Goal: Communication & Community: Answer question/provide support

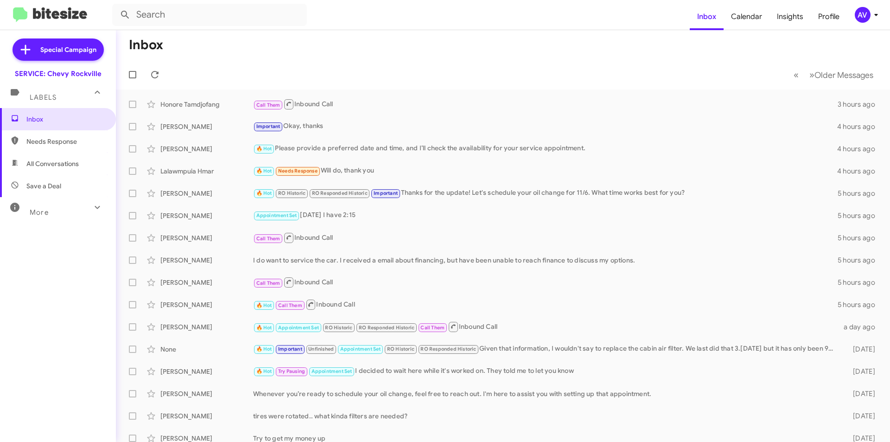
click at [858, 18] on div "AV" at bounding box center [863, 15] width 16 height 16
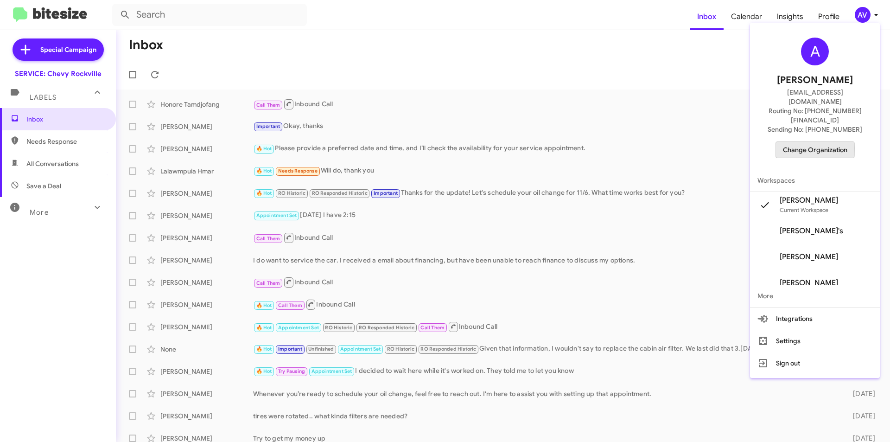
click at [785, 142] on span "Change Organization" at bounding box center [815, 150] width 64 height 16
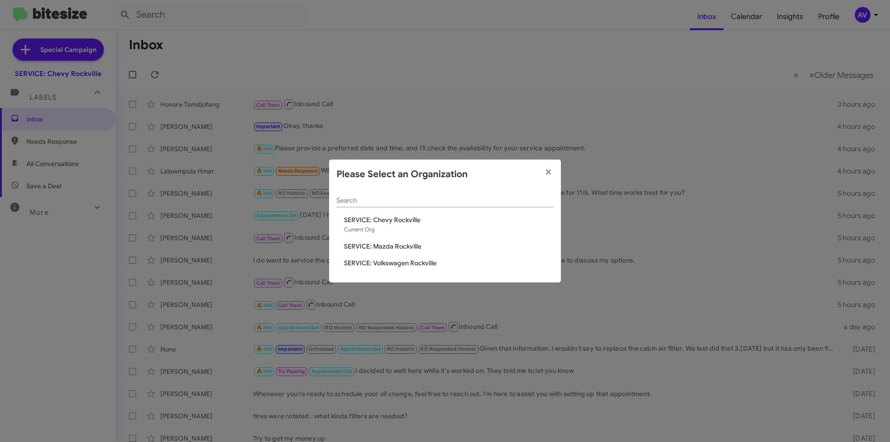
click at [358, 241] on div "Search SERVICE: Chevy Rockville Current Org SERVICE: Mazda Rockville SERVICE: V…" at bounding box center [445, 236] width 232 height 94
click at [364, 241] on div "Search SERVICE: Chevy Rockville Current Org SERVICE: Mazda Rockville SERVICE: V…" at bounding box center [445, 236] width 232 height 94
click at [381, 243] on span "SERVICE: Mazda Rockville" at bounding box center [449, 246] width 210 height 9
click at [380, 243] on span "SERVICE: Mazda Rockville" at bounding box center [449, 246] width 210 height 9
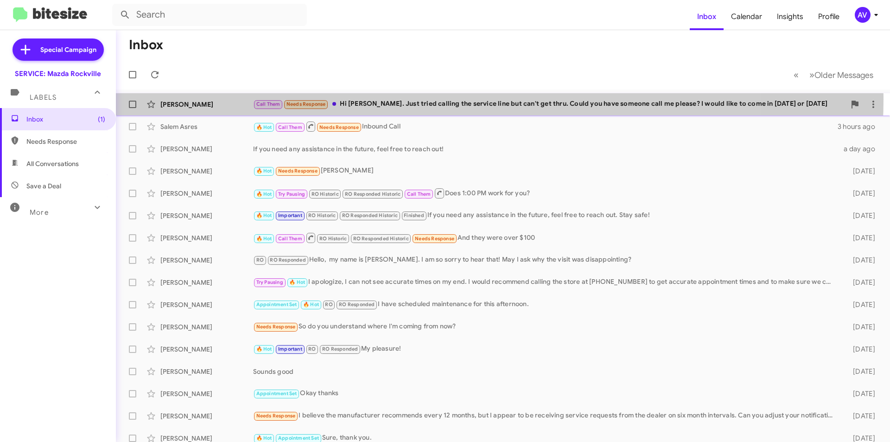
click at [410, 99] on div "Call Them Needs Response Hi Keith. Just tried calling the service line but can'…" at bounding box center [549, 104] width 593 height 11
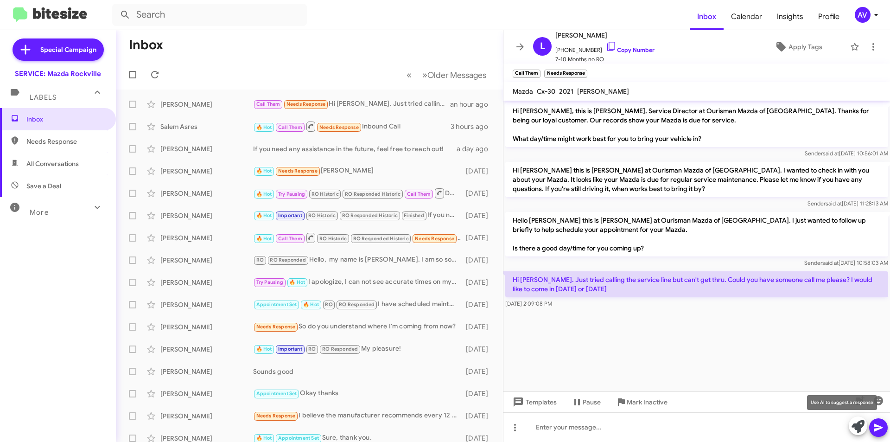
click at [853, 425] on icon at bounding box center [858, 426] width 13 height 13
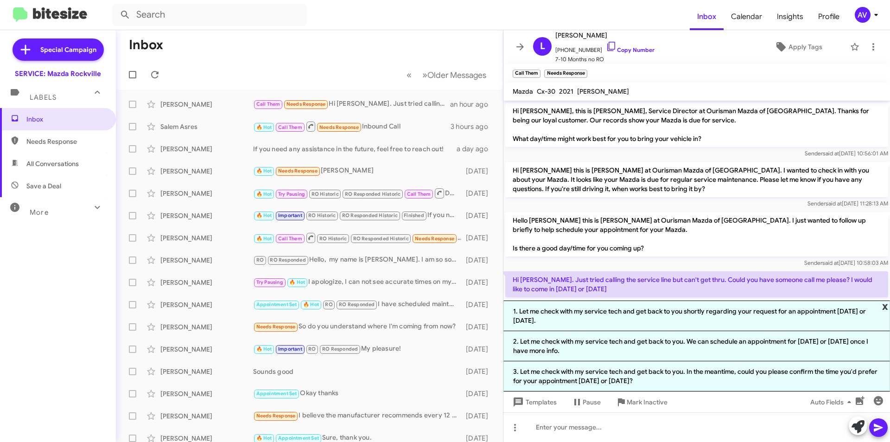
click at [885, 306] on span "x" at bounding box center [885, 305] width 6 height 11
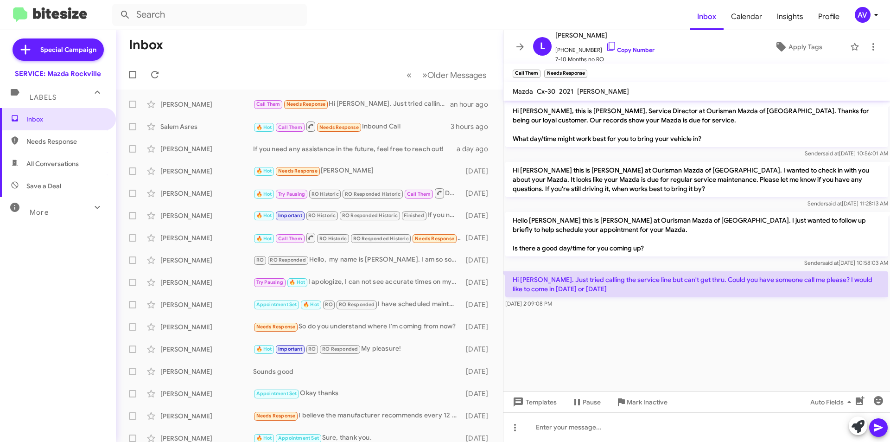
click at [855, 17] on div "AV" at bounding box center [863, 15] width 16 height 16
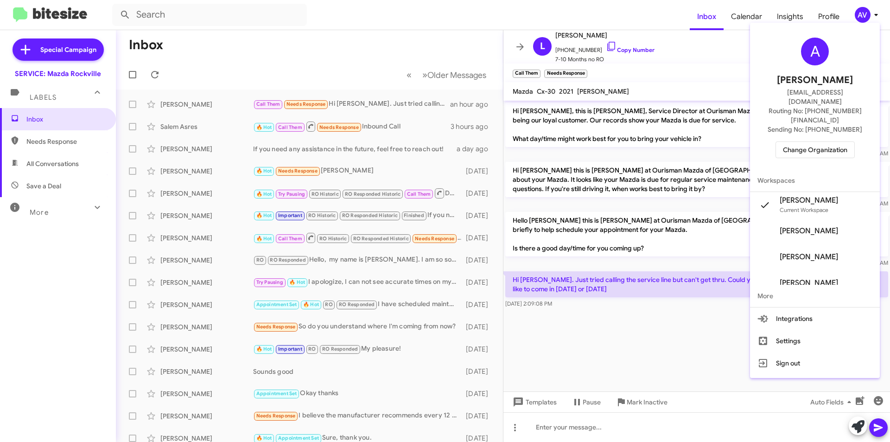
click at [798, 142] on span "Change Organization" at bounding box center [815, 150] width 64 height 16
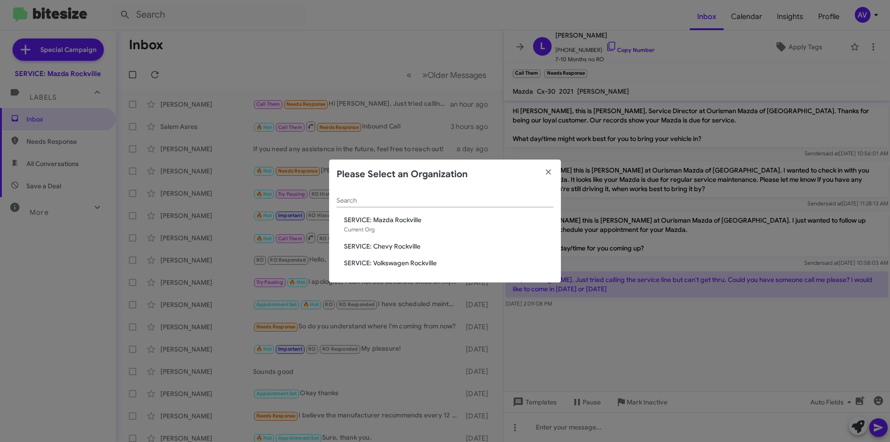
click at [420, 262] on span "SERVICE: Volkswagen Rockville" at bounding box center [449, 262] width 210 height 9
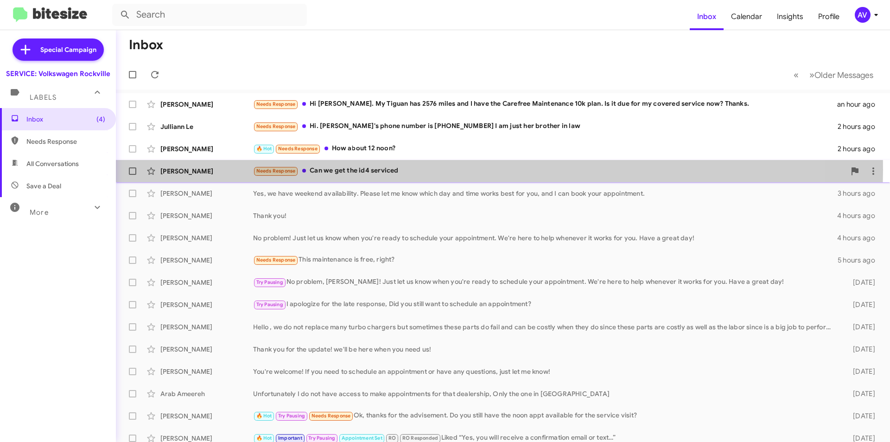
click at [442, 170] on div "Needs Response Can we get the id4 serviced" at bounding box center [549, 171] width 593 height 11
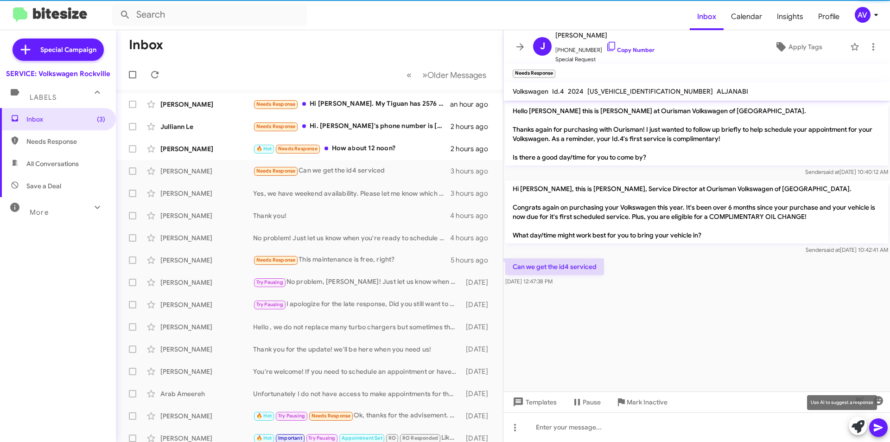
click at [858, 423] on icon at bounding box center [858, 426] width 13 height 13
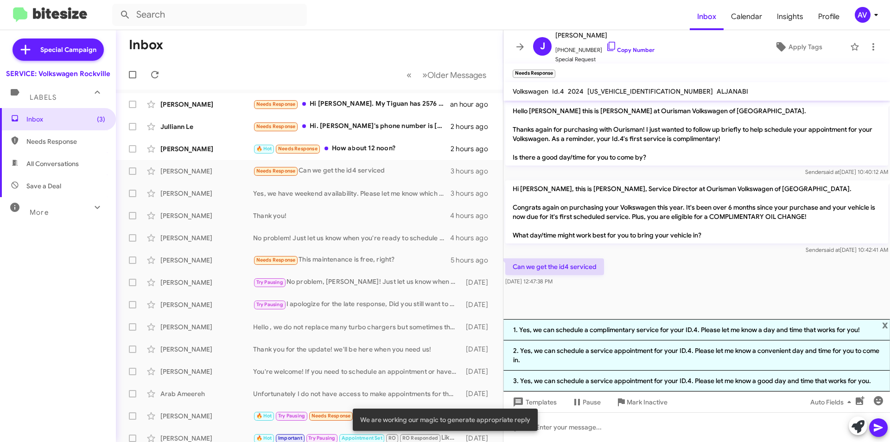
click at [595, 339] on li "1. Yes, we can schedule a complimentary service for your ID.4. Please let me kn…" at bounding box center [696, 329] width 387 height 21
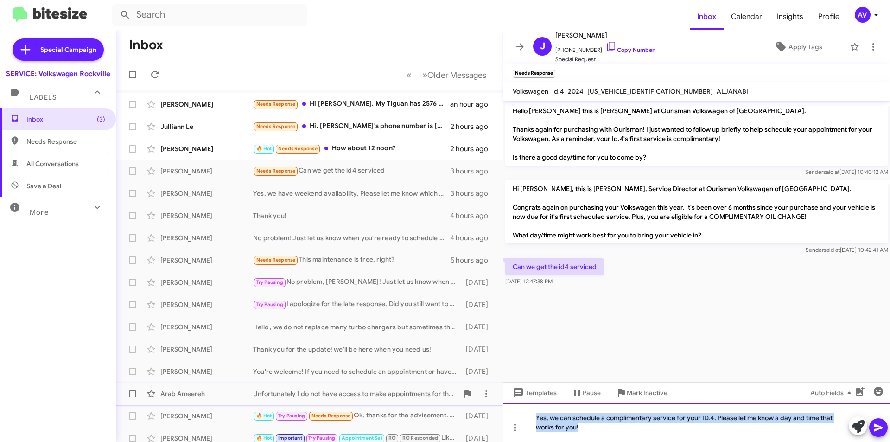
drag, startPoint x: 616, startPoint y: 429, endPoint x: 389, endPoint y: 400, distance: 228.6
click at [389, 400] on div "Inbox « Previous » Next Older Messages George Rowland Needs Response Hi Keith. …" at bounding box center [503, 236] width 774 height 412
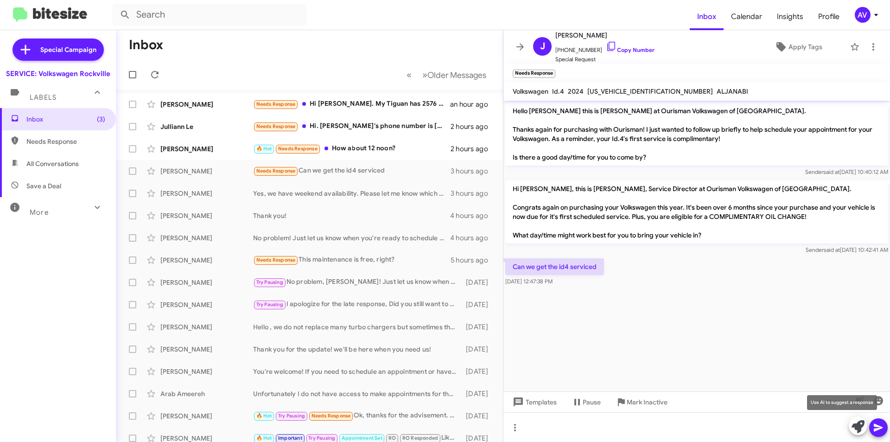
click at [853, 426] on icon at bounding box center [858, 426] width 13 height 13
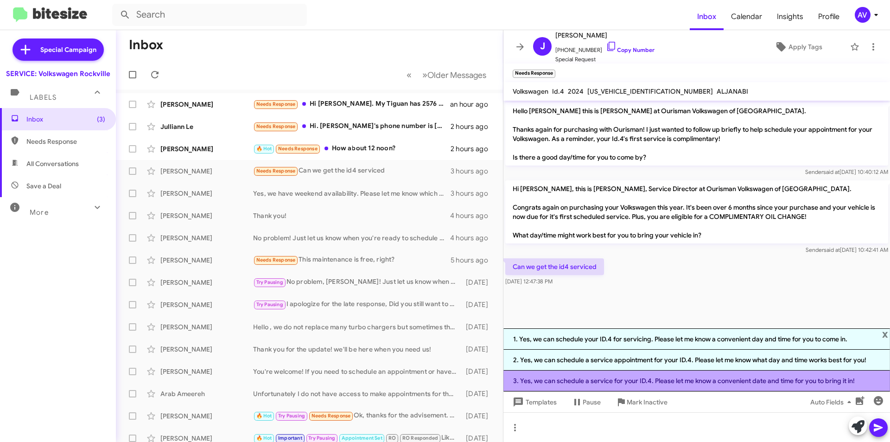
click at [569, 385] on li "3. Yes, we can schedule a service for your ID.4. Please let me know a convenien…" at bounding box center [696, 380] width 387 height 21
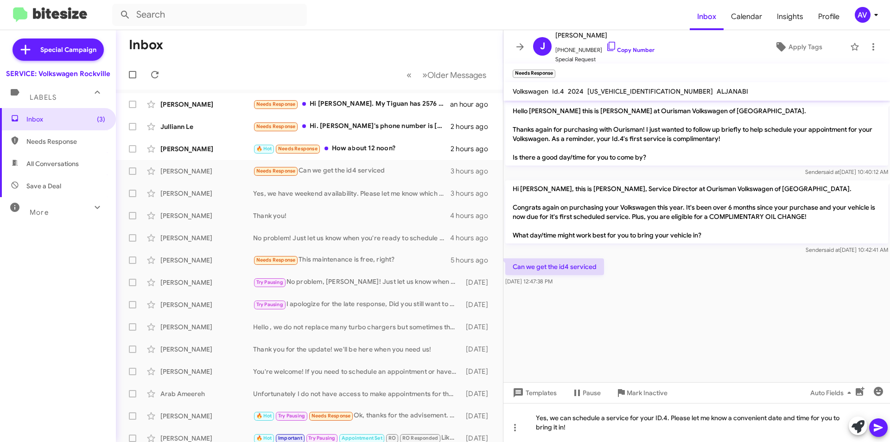
click at [877, 428] on icon at bounding box center [878, 427] width 11 height 11
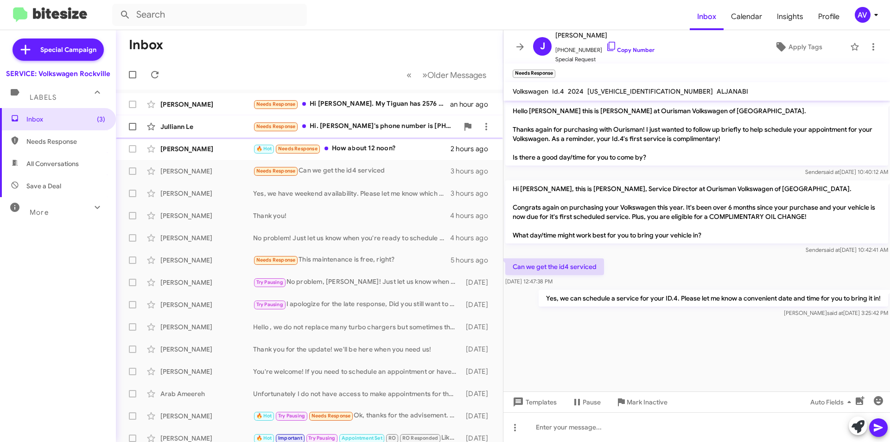
click at [370, 132] on div "Needs Response Hi. Juliann's phone number is +1 (240) 543-4293 I am just her br…" at bounding box center [355, 126] width 205 height 11
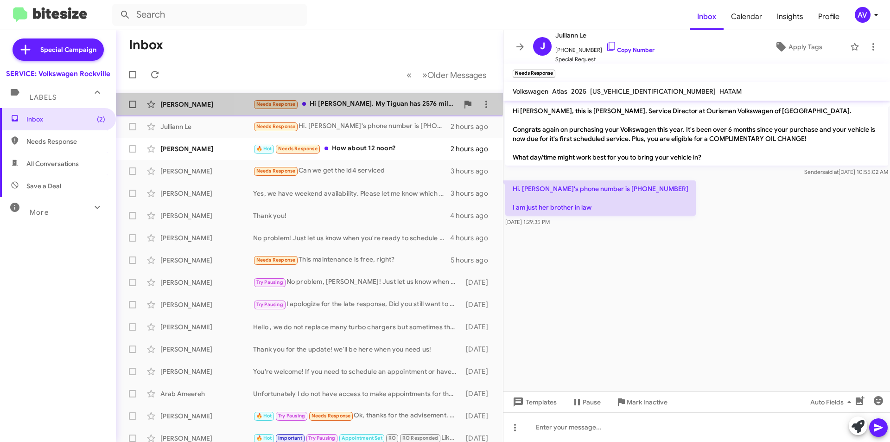
click at [382, 107] on div "Needs Response Hi Keith. My Tiguan has 2576 miles and I have the Carefree Maint…" at bounding box center [355, 104] width 205 height 11
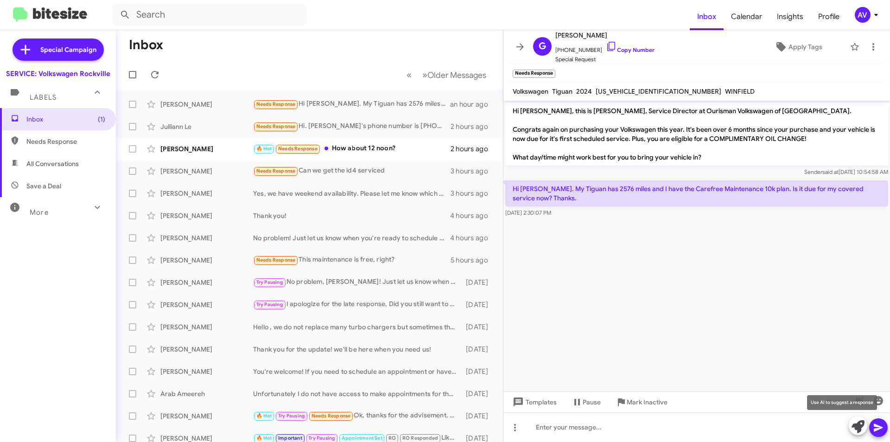
click at [858, 427] on icon at bounding box center [858, 426] width 13 height 13
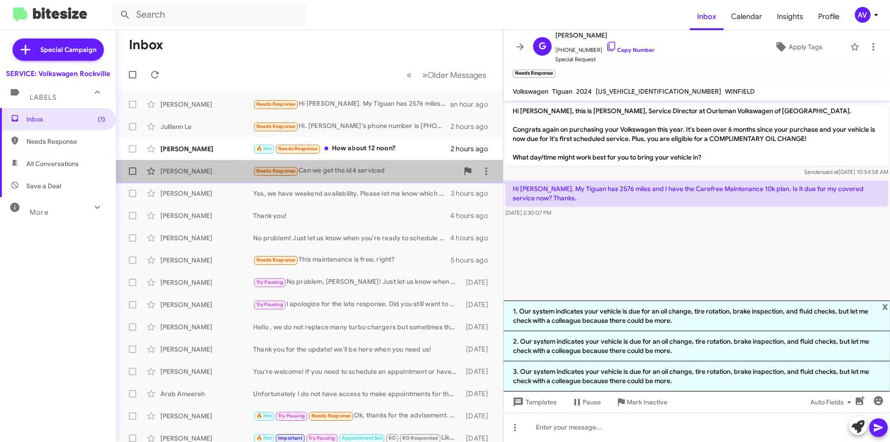
click at [355, 172] on div "Needs Response Can we get the id4 serviced" at bounding box center [355, 171] width 205 height 11
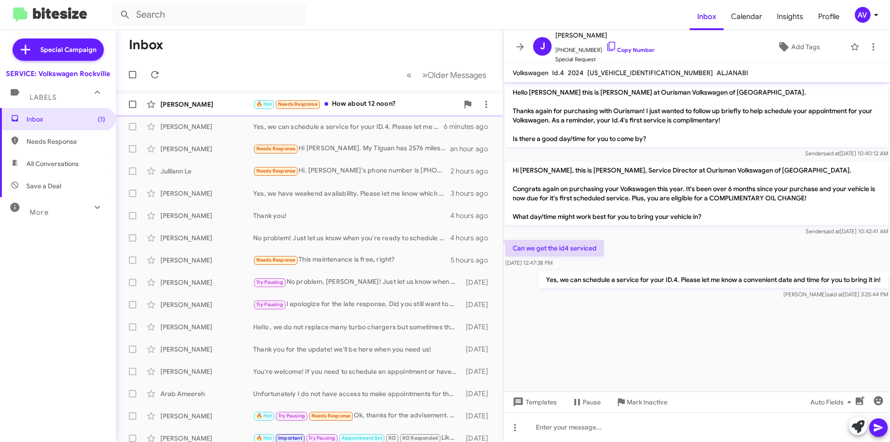
click at [411, 103] on div "🔥 Hot Needs Response How about 12 noon?" at bounding box center [355, 104] width 205 height 11
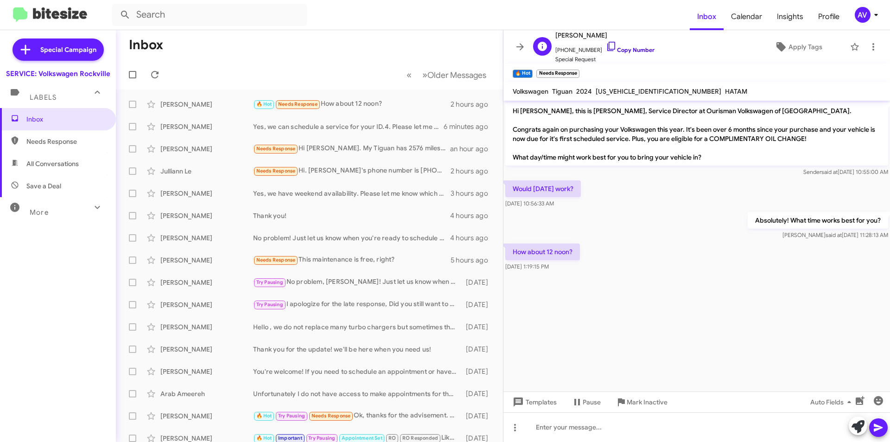
click at [606, 46] on icon at bounding box center [611, 46] width 11 height 11
click at [606, 44] on icon at bounding box center [611, 46] width 11 height 11
click at [859, 431] on icon at bounding box center [858, 426] width 13 height 13
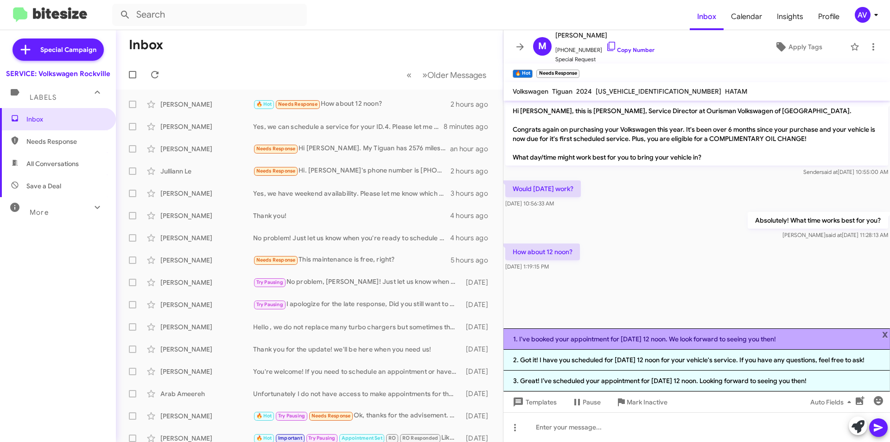
click at [603, 337] on li "1. I've booked your appointment for Saturday, September 6th at 12 noon. We look…" at bounding box center [696, 338] width 387 height 21
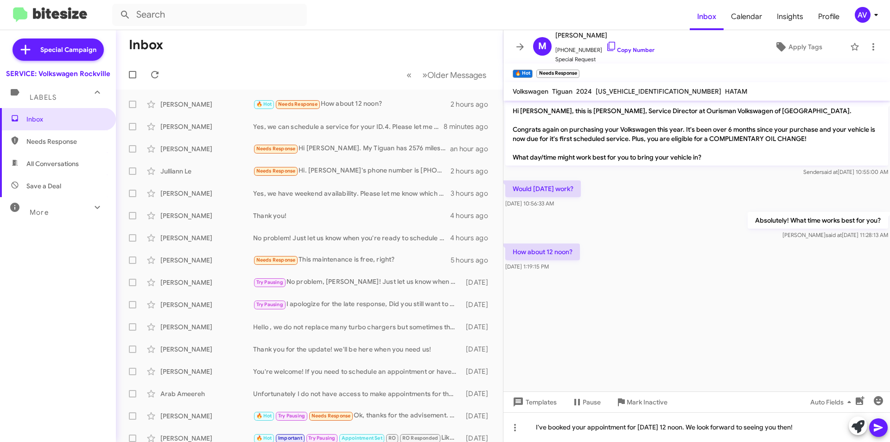
click at [878, 427] on icon at bounding box center [878, 428] width 9 height 8
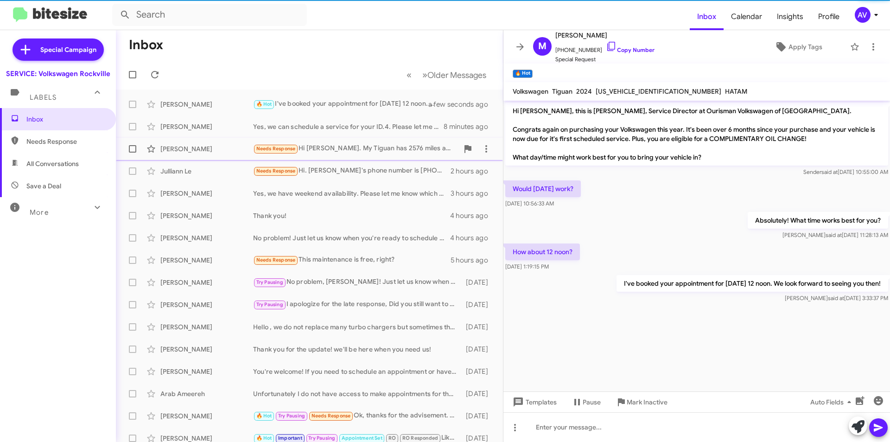
drag, startPoint x: 367, startPoint y: 152, endPoint x: 373, endPoint y: 152, distance: 5.6
click at [369, 152] on div "Needs Response Hi [PERSON_NAME]. My Tiguan has 2576 miles and I have the Carefr…" at bounding box center [355, 148] width 205 height 11
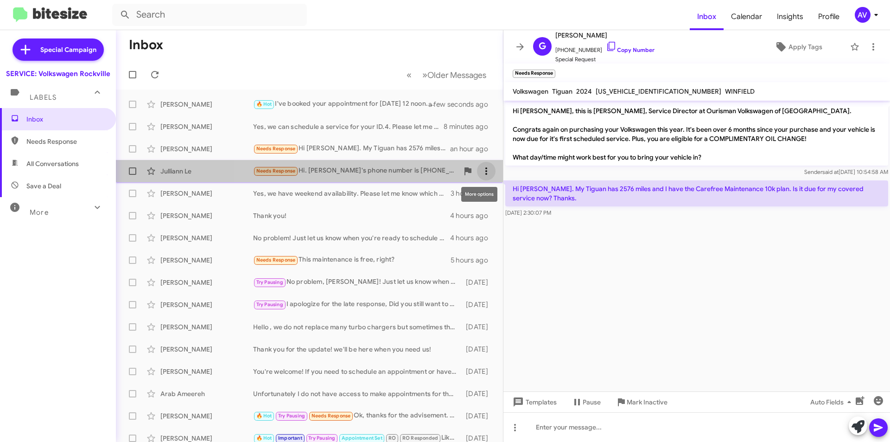
click at [484, 167] on icon at bounding box center [486, 171] width 11 height 11
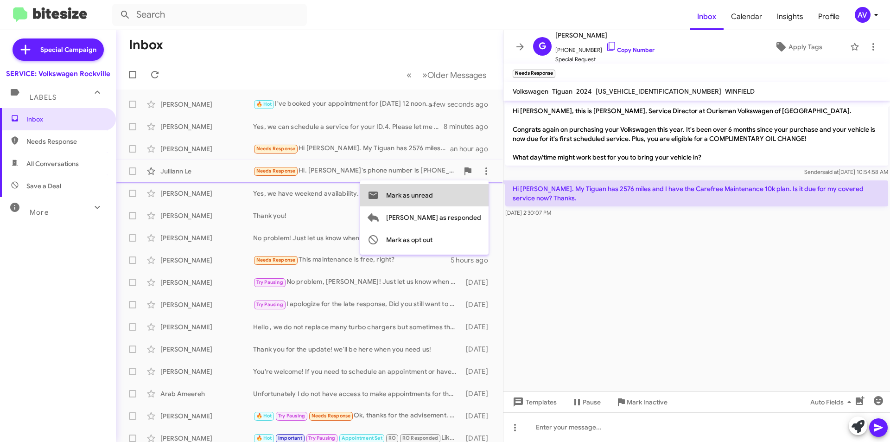
click at [472, 196] on button "Mark as unread" at bounding box center [424, 195] width 128 height 22
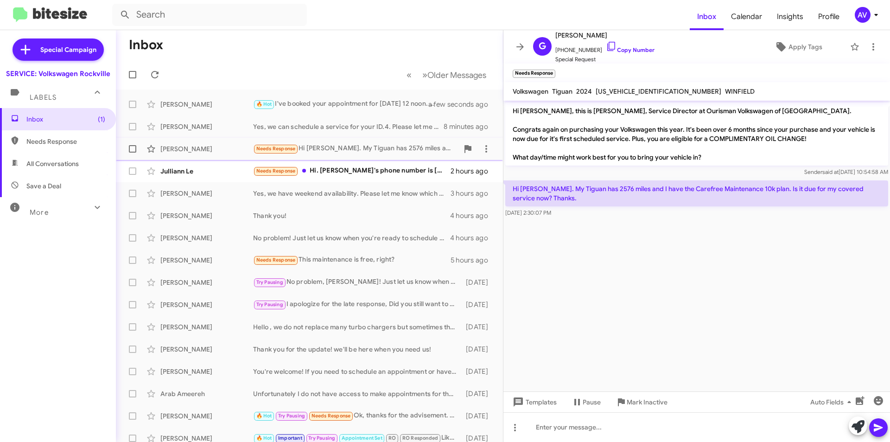
click at [356, 152] on div "Needs Response Hi Keith. My Tiguan has 2576 miles and I have the Carefree Maint…" at bounding box center [355, 148] width 205 height 11
click at [528, 401] on div "Change message mode" at bounding box center [515, 404] width 58 height 15
click at [516, 425] on icon at bounding box center [515, 427] width 2 height 7
click at [579, 425] on div at bounding box center [445, 221] width 890 height 442
click at [529, 402] on span "Templates" at bounding box center [534, 402] width 46 height 17
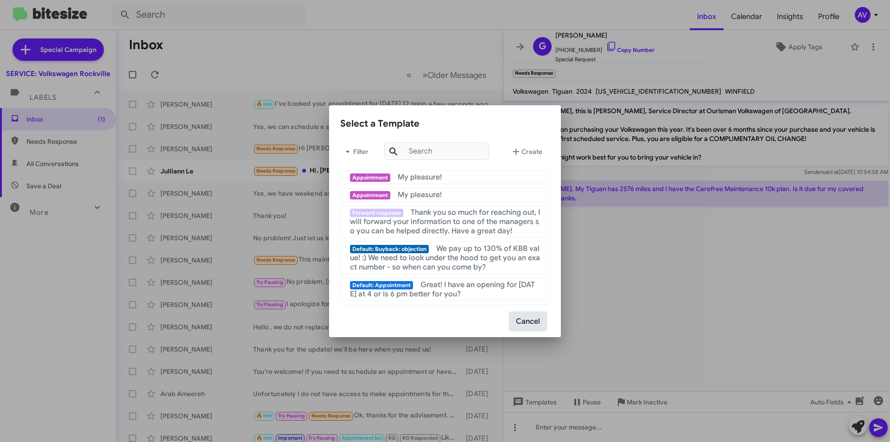
click at [532, 320] on button "Cancel" at bounding box center [528, 321] width 36 height 18
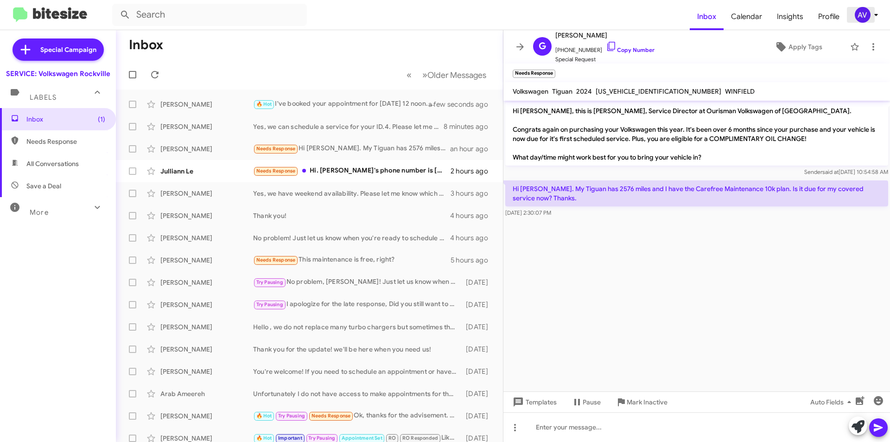
click at [862, 13] on div "AV" at bounding box center [863, 15] width 16 height 16
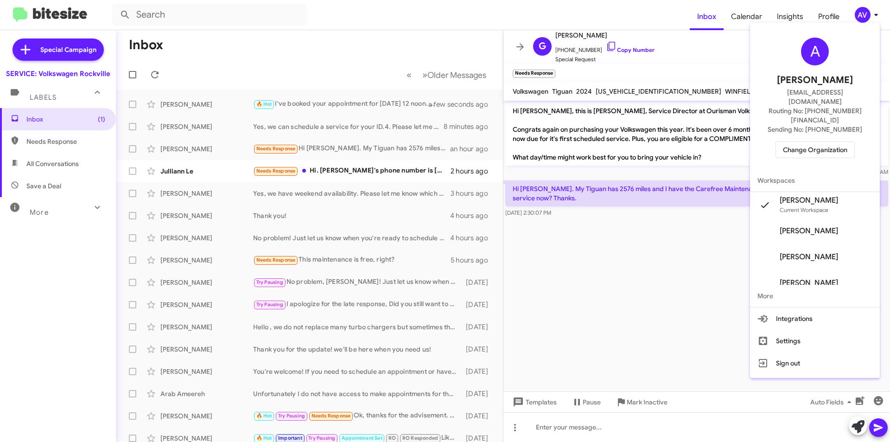
click at [833, 142] on span "Change Organization" at bounding box center [815, 150] width 64 height 16
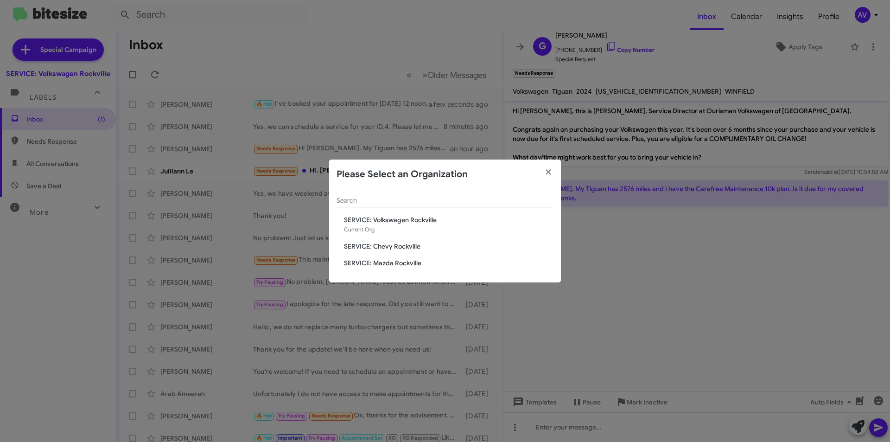
click at [435, 264] on span "SERVICE: Mazda Rockville" at bounding box center [449, 262] width 210 height 9
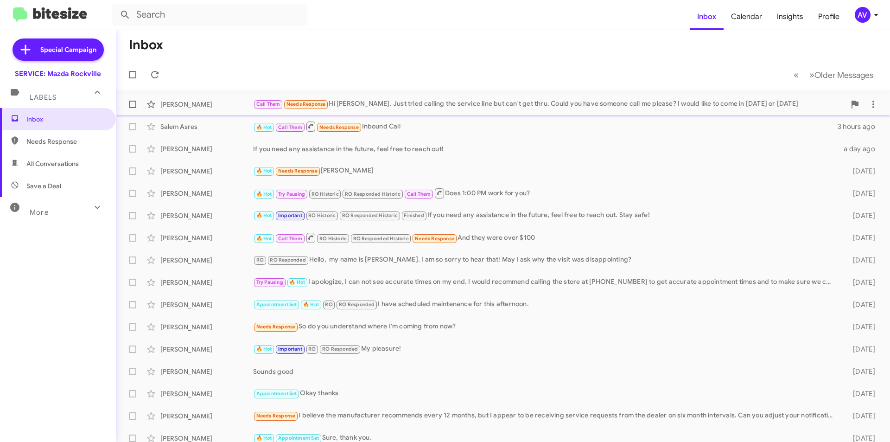
click at [499, 99] on div "Call Them Needs Response Hi [PERSON_NAME]. Just tried calling the service line …" at bounding box center [549, 104] width 593 height 11
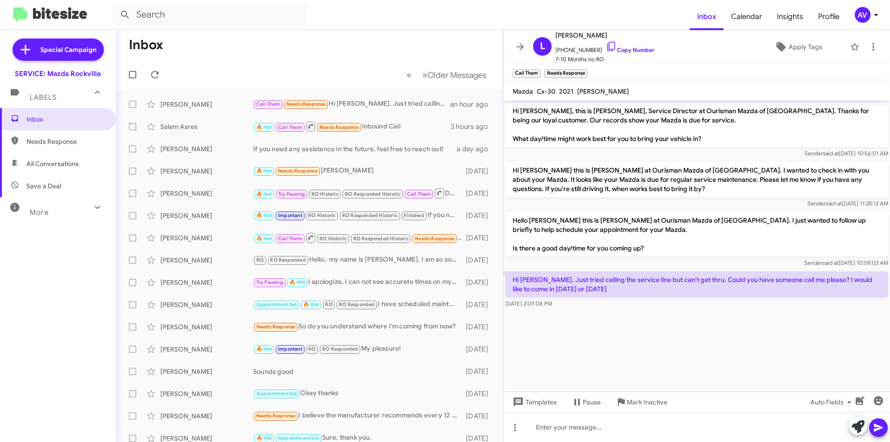
click at [576, 342] on cdk-virtual-scroll-viewport "Hi Liliana, this is Keith Jones, Service Director at Ourisman Mazda of Rockvill…" at bounding box center [696, 246] width 387 height 291
click at [854, 428] on icon at bounding box center [858, 426] width 13 height 13
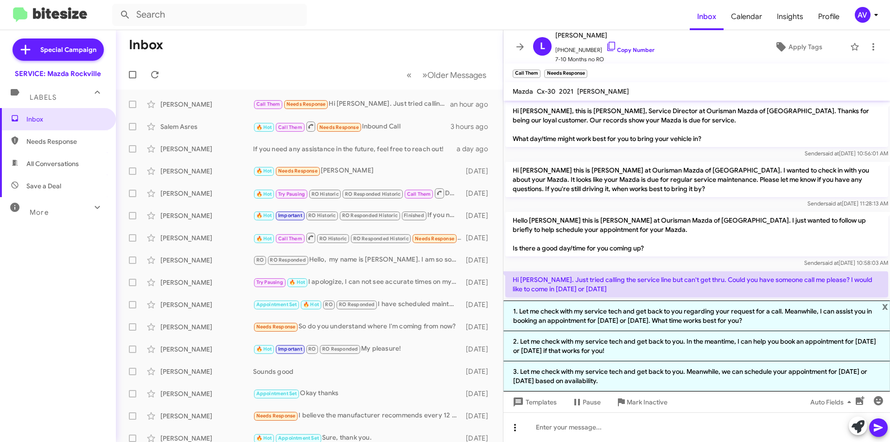
click at [515, 427] on icon at bounding box center [515, 427] width 2 height 7
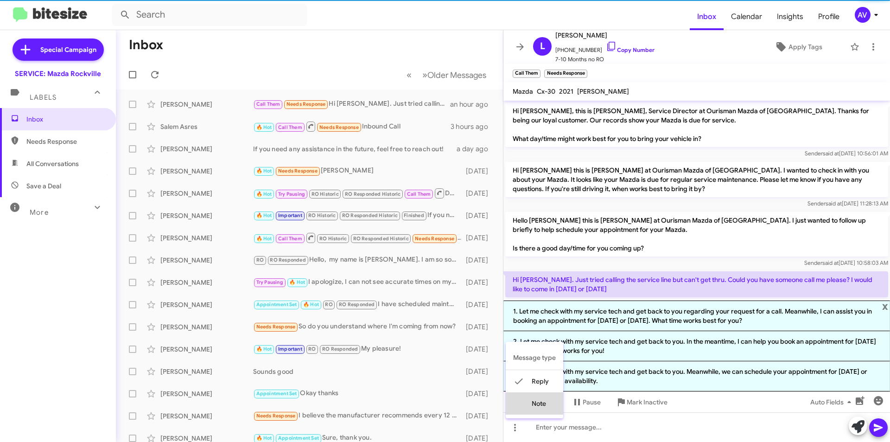
click at [536, 410] on button "note" at bounding box center [534, 403] width 57 height 22
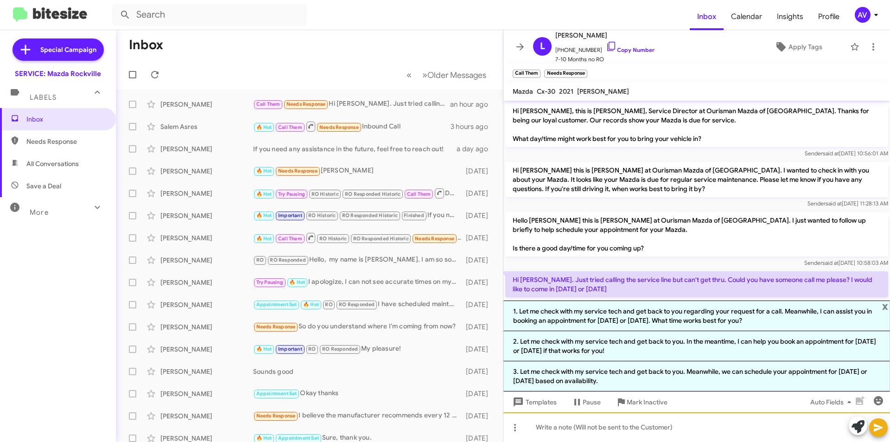
click at [531, 428] on div at bounding box center [696, 427] width 387 height 30
click at [606, 431] on div "forwarded to mazda fpr assistance" at bounding box center [696, 427] width 387 height 30
click at [880, 432] on icon at bounding box center [878, 427] width 11 height 11
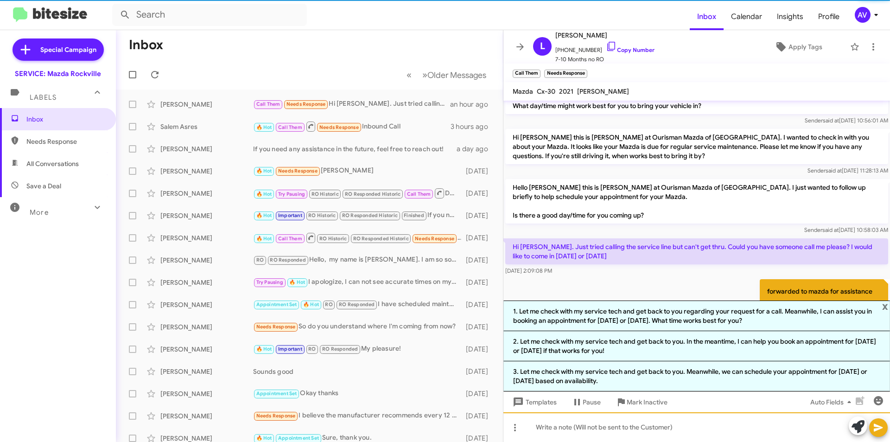
scroll to position [60, 0]
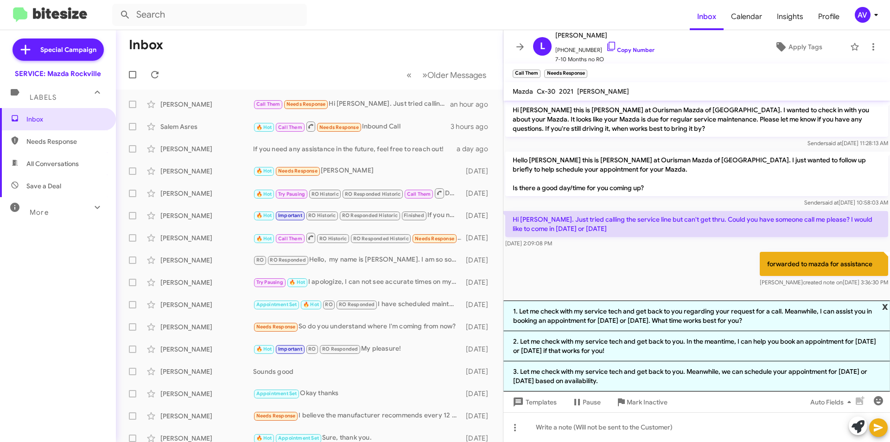
click at [885, 311] on span "x" at bounding box center [885, 305] width 6 height 11
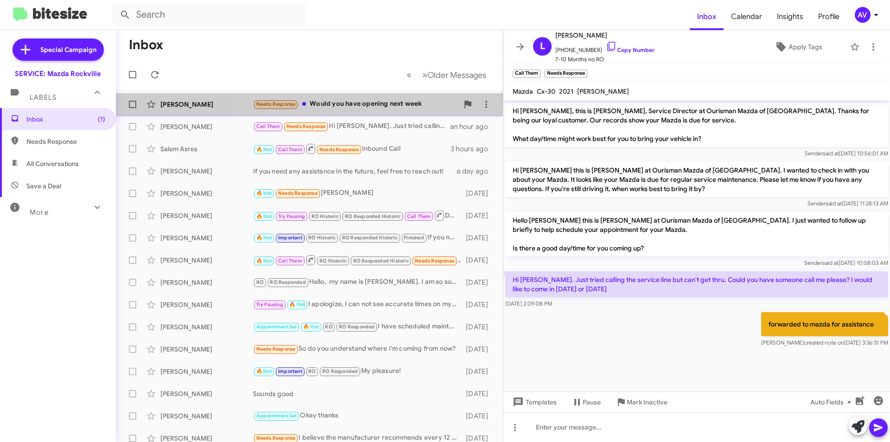
click at [377, 100] on div "Needs Response Would you have opening next week" at bounding box center [355, 104] width 205 height 11
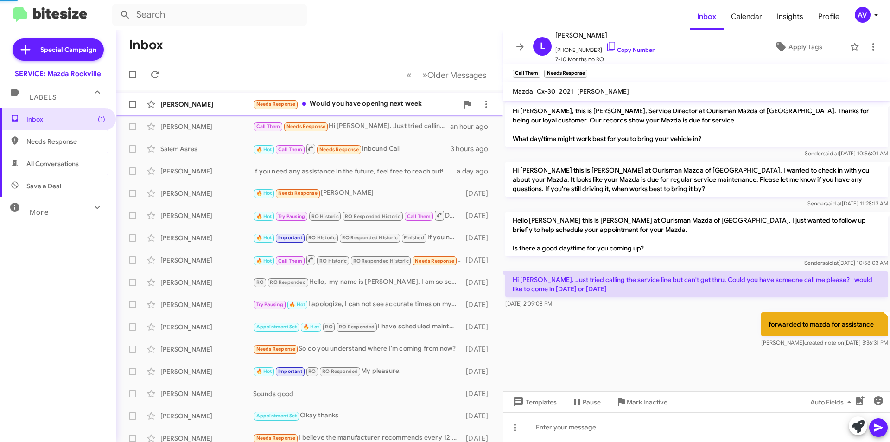
scroll to position [30, 0]
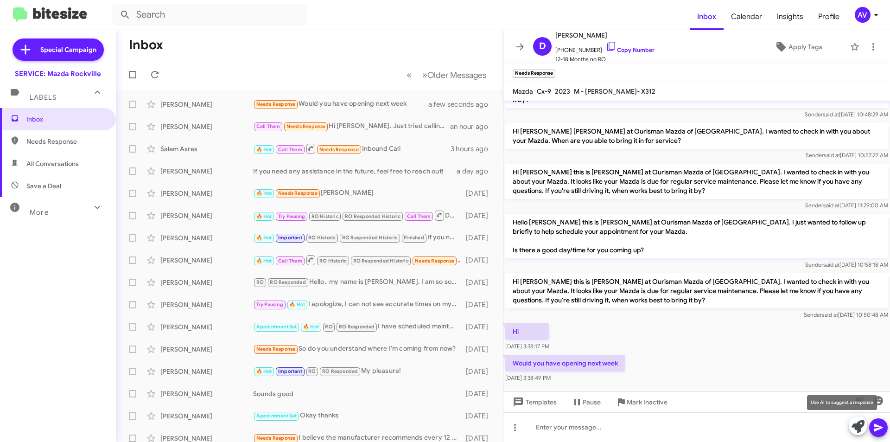
click at [855, 426] on icon at bounding box center [858, 426] width 13 height 13
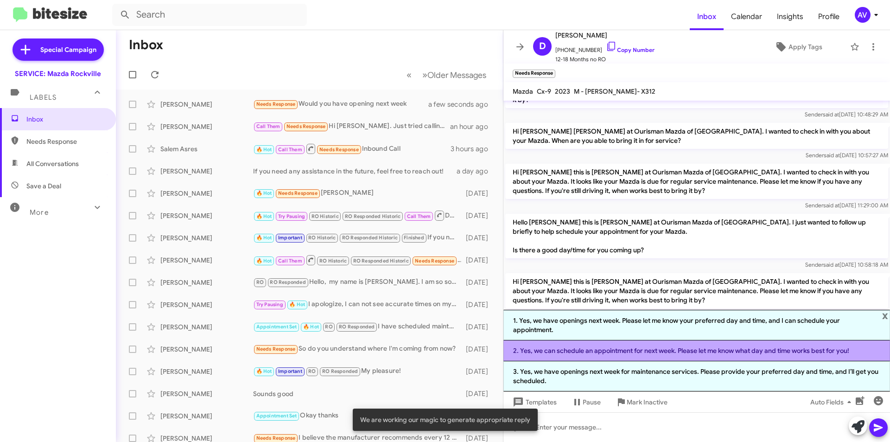
click at [653, 361] on li "2. Yes, we can schedule an appointment for next week. Please let me know what d…" at bounding box center [696, 350] width 387 height 21
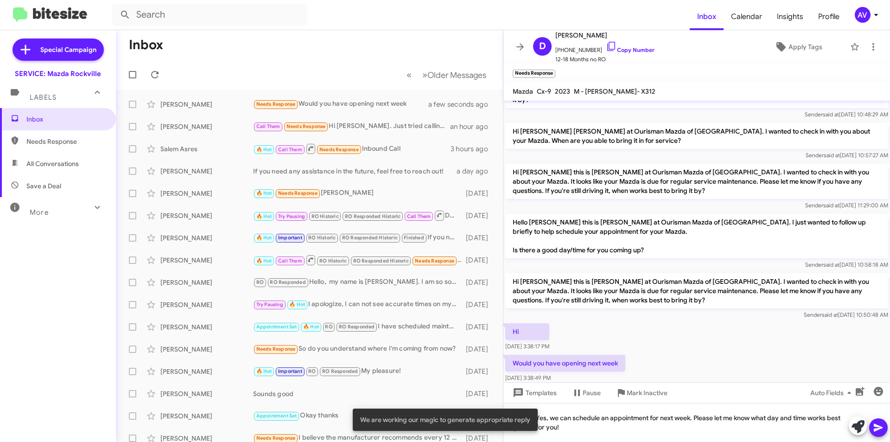
click at [881, 427] on icon at bounding box center [878, 427] width 11 height 11
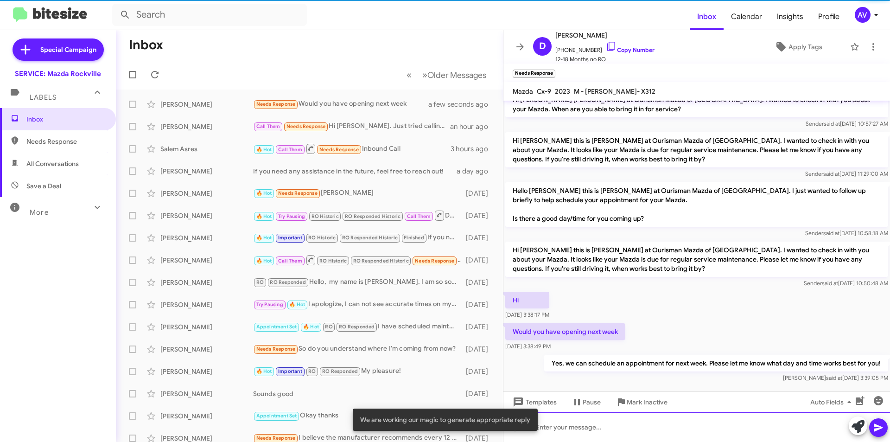
scroll to position [64, 0]
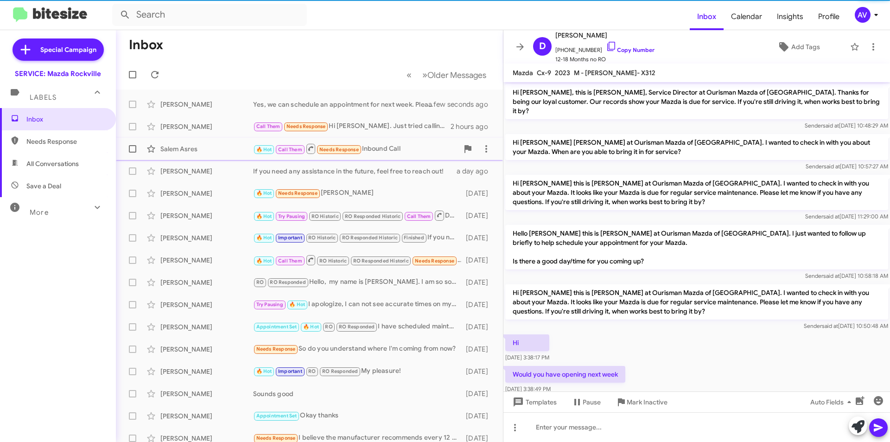
scroll to position [45, 0]
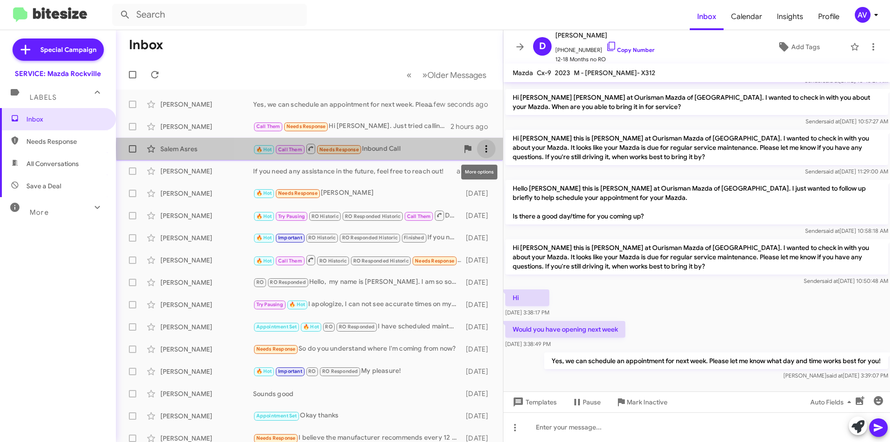
click at [477, 147] on span at bounding box center [486, 148] width 19 height 11
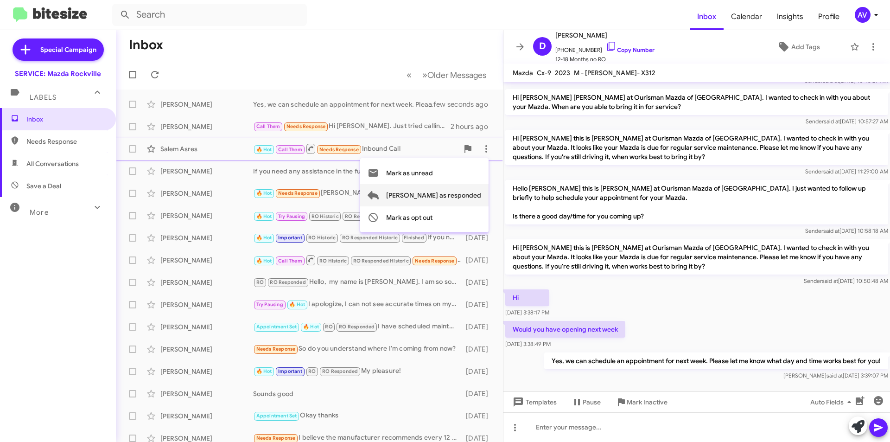
click at [441, 195] on span "[PERSON_NAME] as responded" at bounding box center [433, 195] width 95 height 22
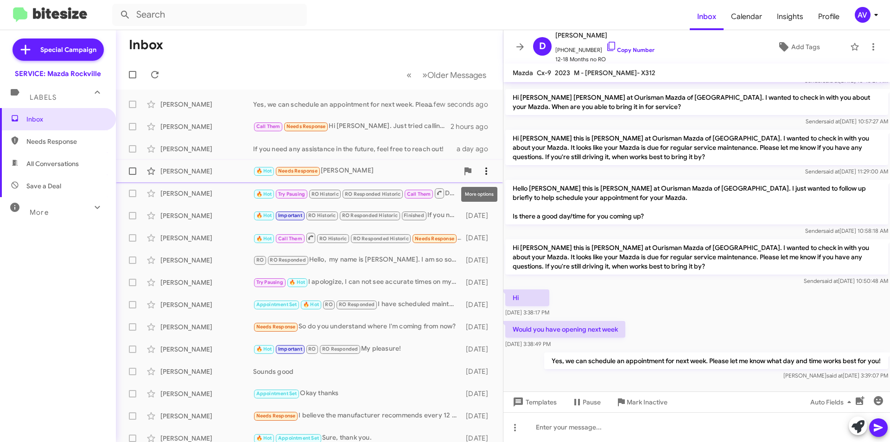
click at [481, 173] on icon at bounding box center [486, 171] width 11 height 11
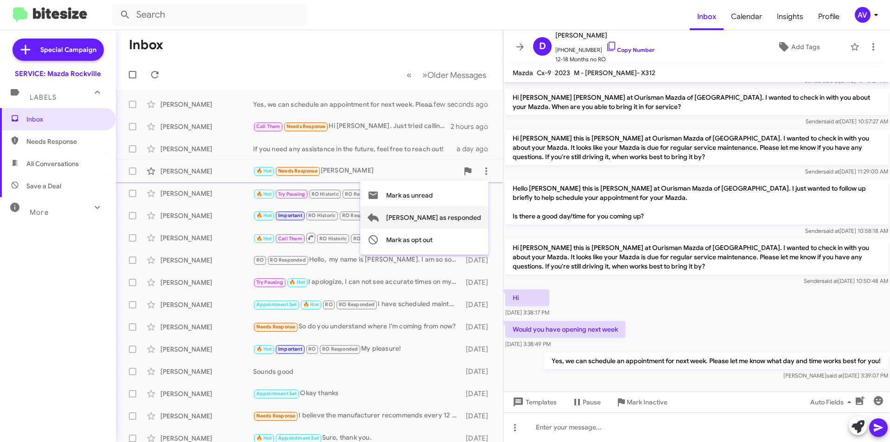
click at [452, 212] on span "[PERSON_NAME] as responded" at bounding box center [433, 217] width 95 height 22
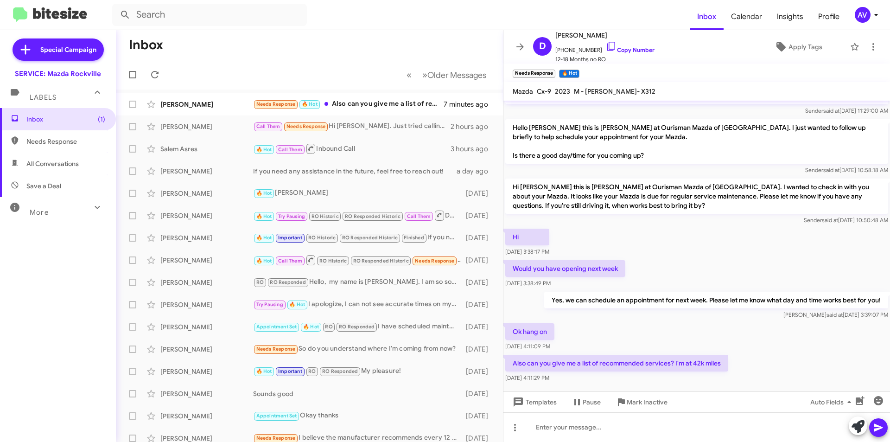
scroll to position [131, 0]
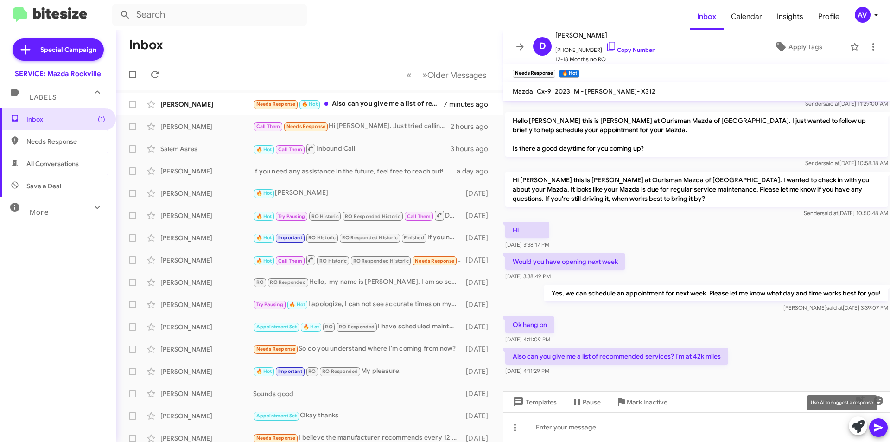
click at [862, 430] on icon at bounding box center [858, 426] width 13 height 13
